Goal: Task Accomplishment & Management: Complete application form

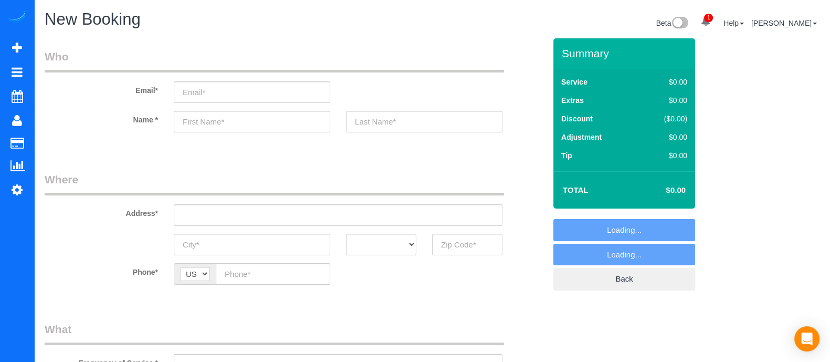
select select "object:4378"
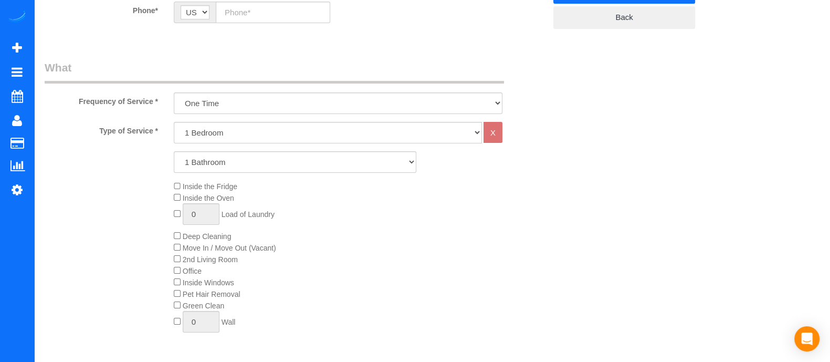
scroll to position [247, 0]
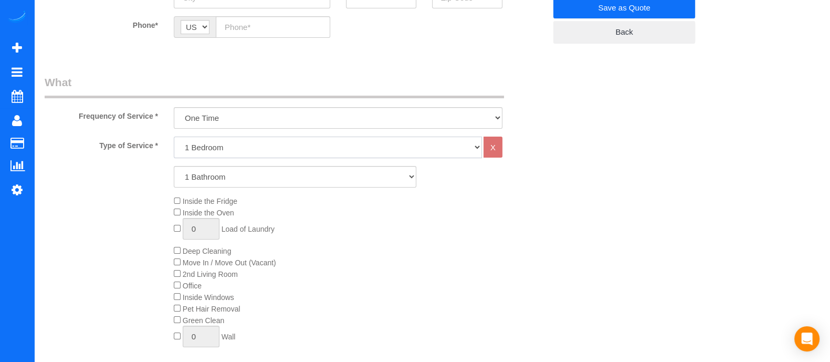
click at [362, 149] on select "1 Bedroom 2 Bedrooms 3 Bedrooms 4 Bedrooms 5 Bedrooms 6 Bedrooms" at bounding box center [328, 148] width 308 height 22
drag, startPoint x: 457, startPoint y: 298, endPoint x: 423, endPoint y: 228, distance: 77.7
click at [423, 228] on div "Inside the Fridge Inside the Oven 0 Load of Laundry Deep Cleaning Move In / Mov…" at bounding box center [360, 273] width 388 height 157
click at [330, 144] on select "1 Bedroom 2 Bedrooms 3 Bedrooms 4 Bedrooms 5 Bedrooms 6 Bedrooms" at bounding box center [328, 148] width 308 height 22
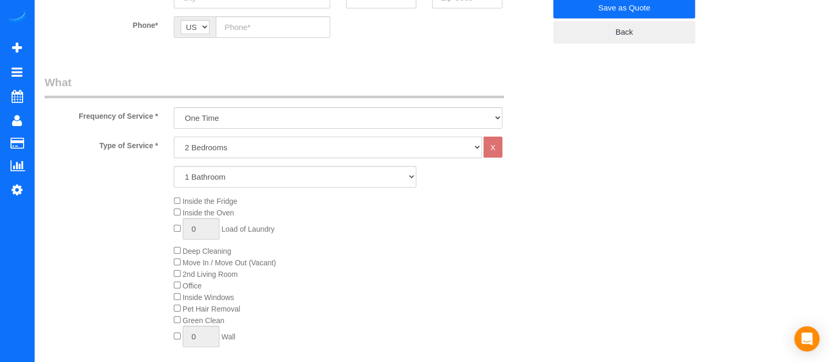
click at [174, 137] on select "1 Bedroom 2 Bedrooms 3 Bedrooms 4 Bedrooms 5 Bedrooms 6 Bedrooms" at bounding box center [328, 148] width 308 height 22
click at [253, 173] on select "1 Bathroom 2 Bathrooms 3 Bathrooms 4 Bathrooms 5 Bathrooms 6 Bathrooms" at bounding box center [295, 177] width 243 height 22
click at [174, 166] on select "1 Bathroom 2 Bathrooms 3 Bathrooms 4 Bathrooms 5 Bathrooms 6 Bathrooms" at bounding box center [295, 177] width 243 height 22
click at [359, 249] on div "Inside the Fridge Inside the Oven 0 Load of Laundry Deep Cleaning Move In / Mov…" at bounding box center [360, 273] width 388 height 157
click at [177, 245] on div "Inside the Fridge Inside the Oven 0 Load of Laundry Deep Cleaning Move In / Mov…" at bounding box center [360, 273] width 388 height 157
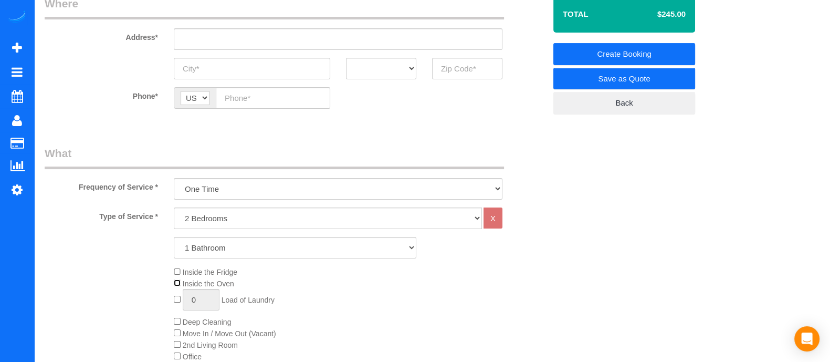
scroll to position [197, 0]
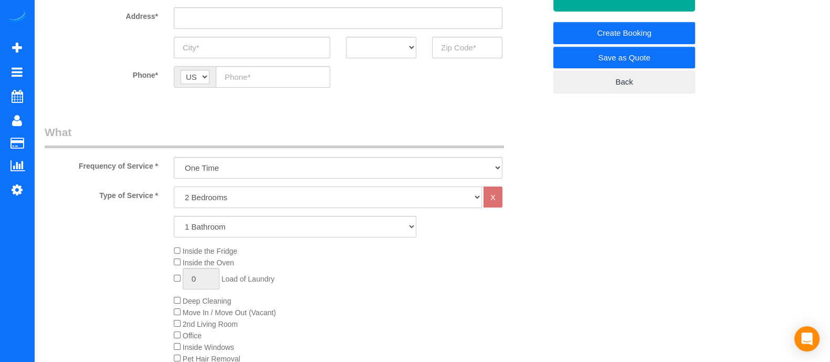
click at [257, 196] on select "1 Bedroom 2 Bedrooms 3 Bedrooms 4 Bedrooms 5 Bedrooms 6 Bedrooms" at bounding box center [328, 197] width 308 height 22
select select "1"
click at [174, 186] on select "1 Bedroom 2 Bedrooms 3 Bedrooms 4 Bedrooms 5 Bedrooms 6 Bedrooms" at bounding box center [328, 197] width 308 height 22
click at [431, 269] on div "Inside the Fridge Inside the Oven 0 Load of Laundry Deep Cleaning Move In / Mov…" at bounding box center [360, 323] width 388 height 157
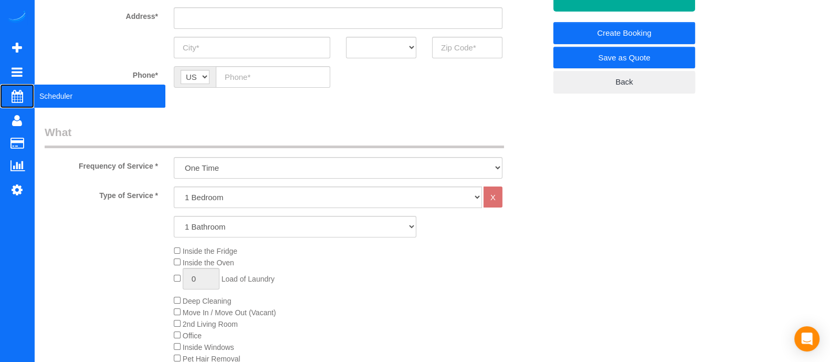
click at [47, 101] on span "Scheduler" at bounding box center [99, 96] width 131 height 24
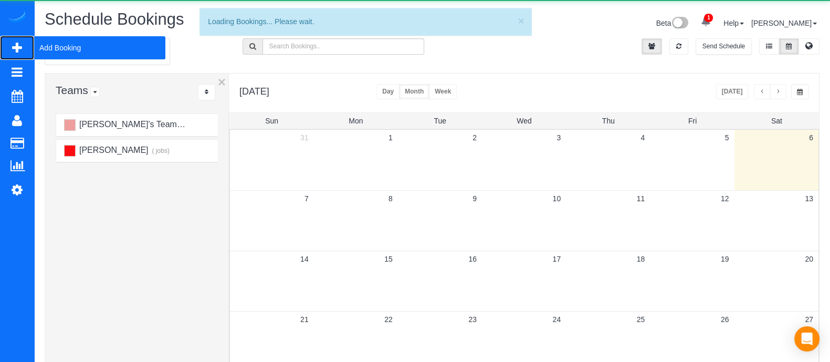
click at [50, 45] on span "Add Booking" at bounding box center [99, 48] width 131 height 24
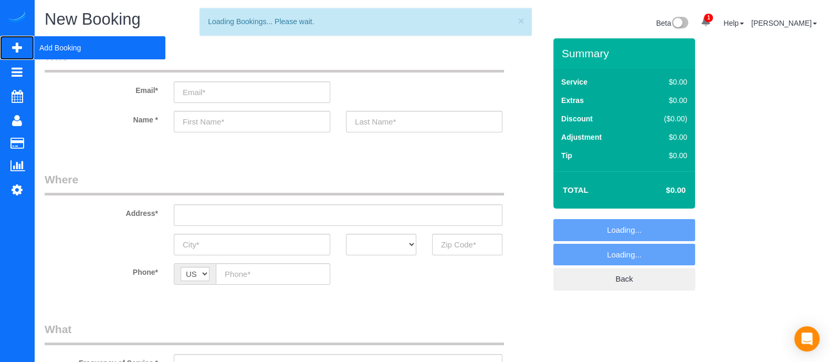
select select "object:4957"
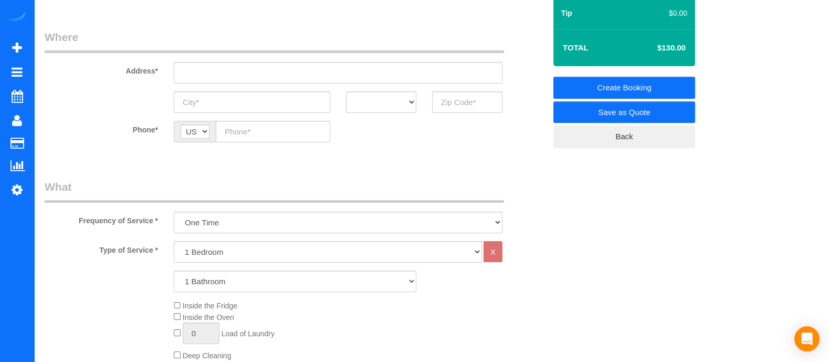
scroll to position [159, 0]
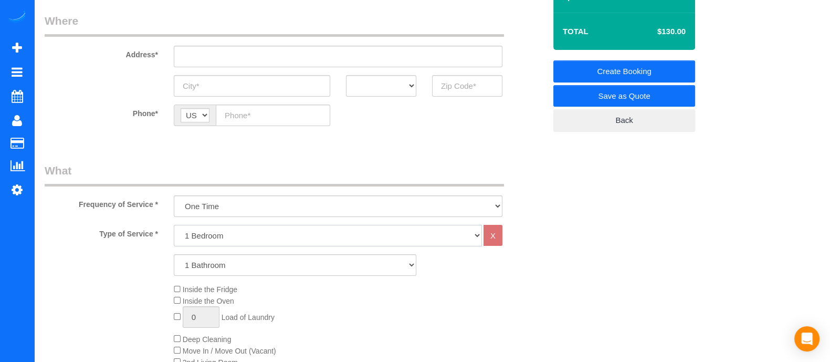
click at [197, 239] on select "1 Bedroom 2 Bedrooms 3 Bedrooms 4 Bedrooms 5 Bedrooms 6 Bedrooms" at bounding box center [328, 236] width 308 height 22
select select "2"
click at [174, 225] on select "1 Bedroom 2 Bedrooms 3 Bedrooms 4 Bedrooms 5 Bedrooms 6 Bedrooms" at bounding box center [328, 236] width 308 height 22
click at [198, 258] on select "1 Bathroom 2 Bathrooms 3 Bathrooms 4 Bathrooms 5 Bathrooms 6 Bathrooms" at bounding box center [295, 265] width 243 height 22
select select "2"
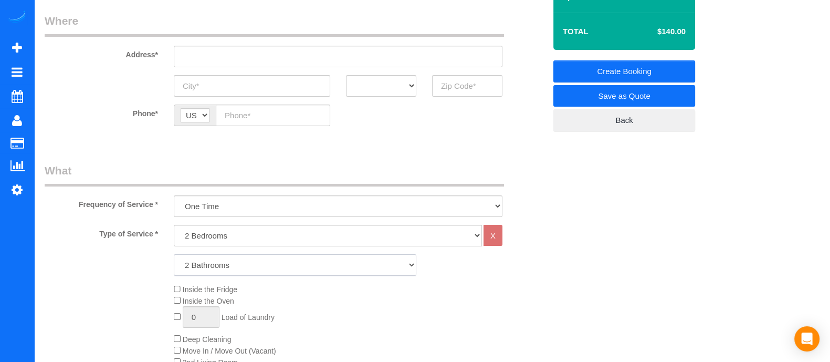
click at [174, 254] on select "1 Bathroom 2 Bathrooms 3 Bathrooms 4 Bathrooms 5 Bathrooms 6 Bathrooms" at bounding box center [295, 265] width 243 height 22
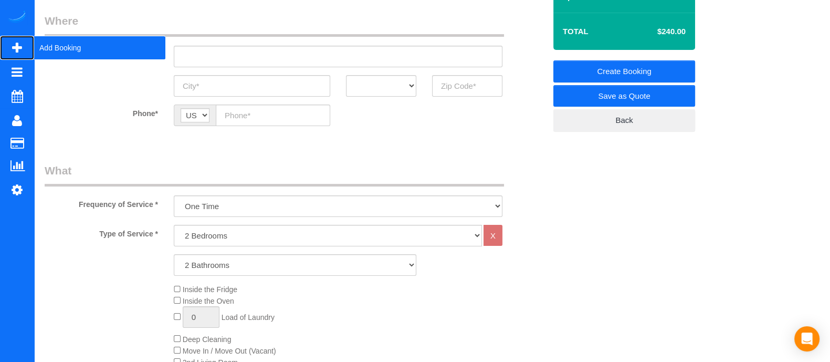
click at [45, 46] on span "Add Booking" at bounding box center [99, 48] width 131 height 24
click at [69, 46] on span "Add Booking" at bounding box center [99, 48] width 131 height 24
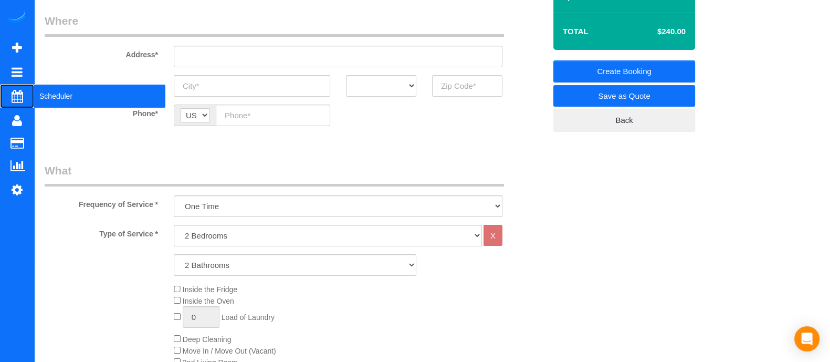
click at [55, 95] on span "Scheduler" at bounding box center [99, 96] width 131 height 24
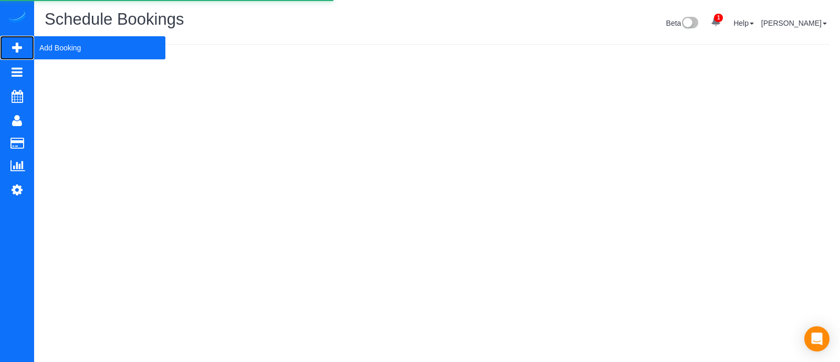
click at [62, 51] on span "Add Booking" at bounding box center [99, 48] width 131 height 24
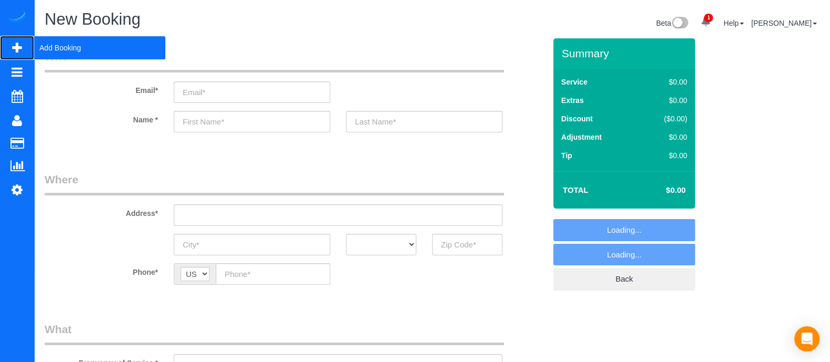
select select "object:5636"
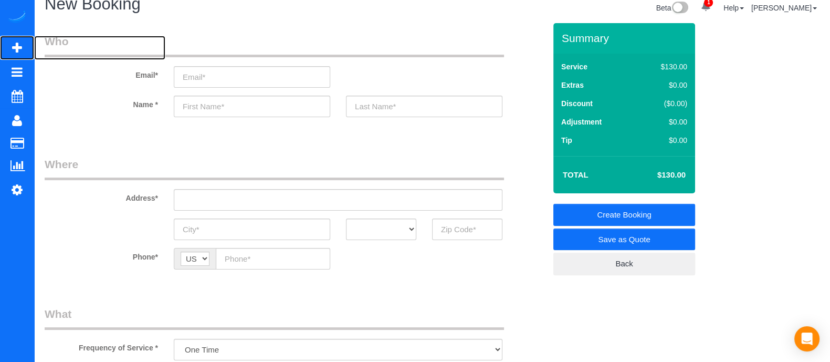
scroll to position [13, 0]
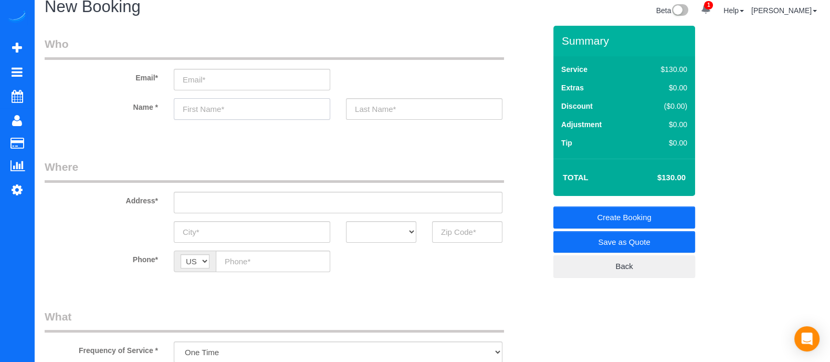
click at [269, 102] on input "text" at bounding box center [252, 109] width 156 height 22
type input "M"
click at [268, 101] on input "M" at bounding box center [252, 109] width 156 height 22
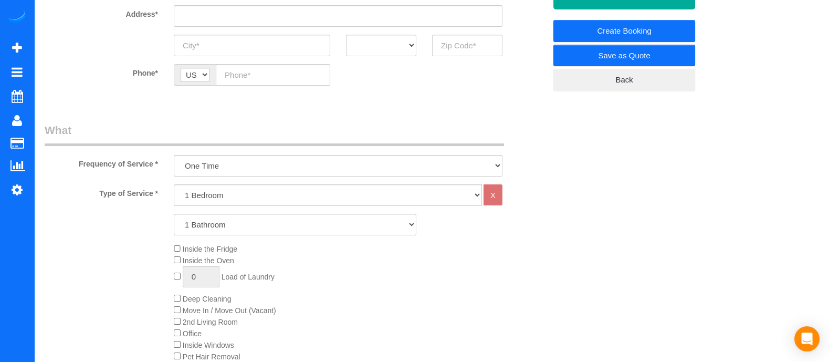
type input "[PERSON_NAME]"
drag, startPoint x: 203, startPoint y: 193, endPoint x: 197, endPoint y: 229, distance: 37.3
click at [197, 229] on div "Type of Service * 1 Bedroom 2 Bedrooms 3 Bedrooms 4 Bedrooms 5 Bedrooms 6 Bedro…" at bounding box center [295, 302] width 501 height 237
select select "2"
click at [174, 184] on select "1 Bedroom 2 Bedrooms 3 Bedrooms 4 Bedrooms 5 Bedrooms 6 Bedrooms" at bounding box center [328, 195] width 308 height 22
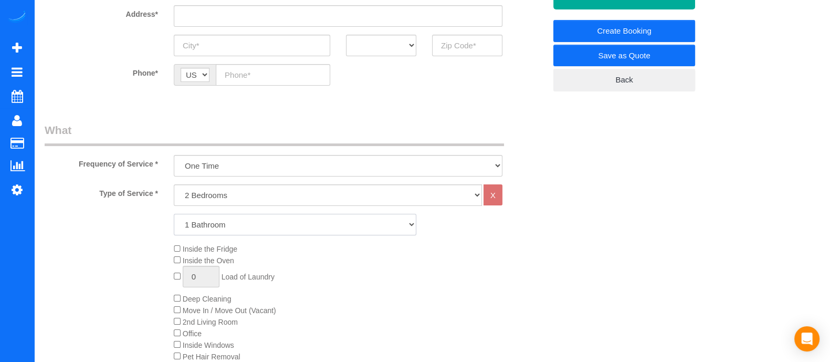
click at [197, 229] on select "1 Bathroom 2 Bathrooms 3 Bathrooms 4 Bathrooms 5 Bathrooms 6 Bathrooms" at bounding box center [295, 225] width 243 height 22
select select "2"
click at [174, 214] on select "1 Bathroom 2 Bathrooms 3 Bathrooms 4 Bathrooms 5 Bathrooms 6 Bathrooms" at bounding box center [295, 225] width 243 height 22
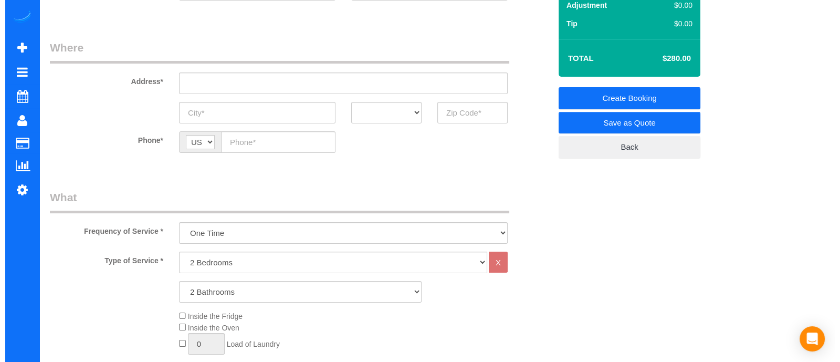
scroll to position [0, 0]
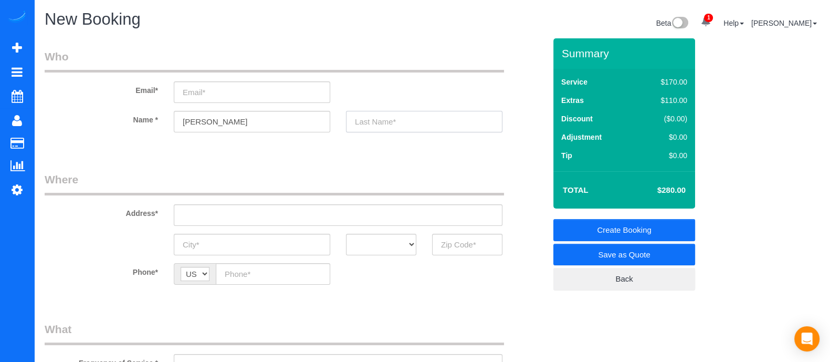
click at [412, 123] on input "text" at bounding box center [424, 122] width 156 height 22
type input "[PERSON_NAME]"
click at [238, 96] on input "email" at bounding box center [252, 92] width 156 height 22
type input "[PERSON_NAME][EMAIL_ADDRESS][PERSON_NAME][DOMAIN_NAME]"
click at [652, 254] on link "Save as Quote" at bounding box center [624, 255] width 142 height 22
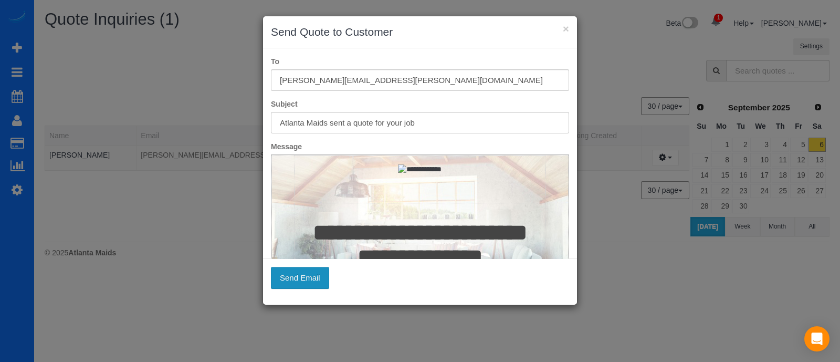
click at [306, 284] on button "Send Email" at bounding box center [300, 278] width 58 height 22
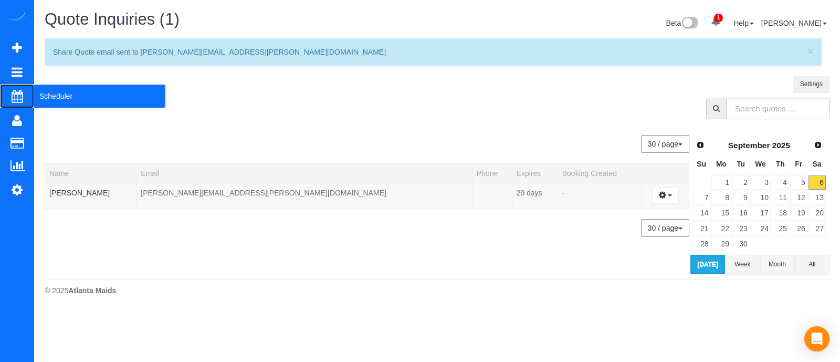
click at [60, 102] on span "Scheduler" at bounding box center [99, 96] width 131 height 24
